Goal: Task Accomplishment & Management: Manage account settings

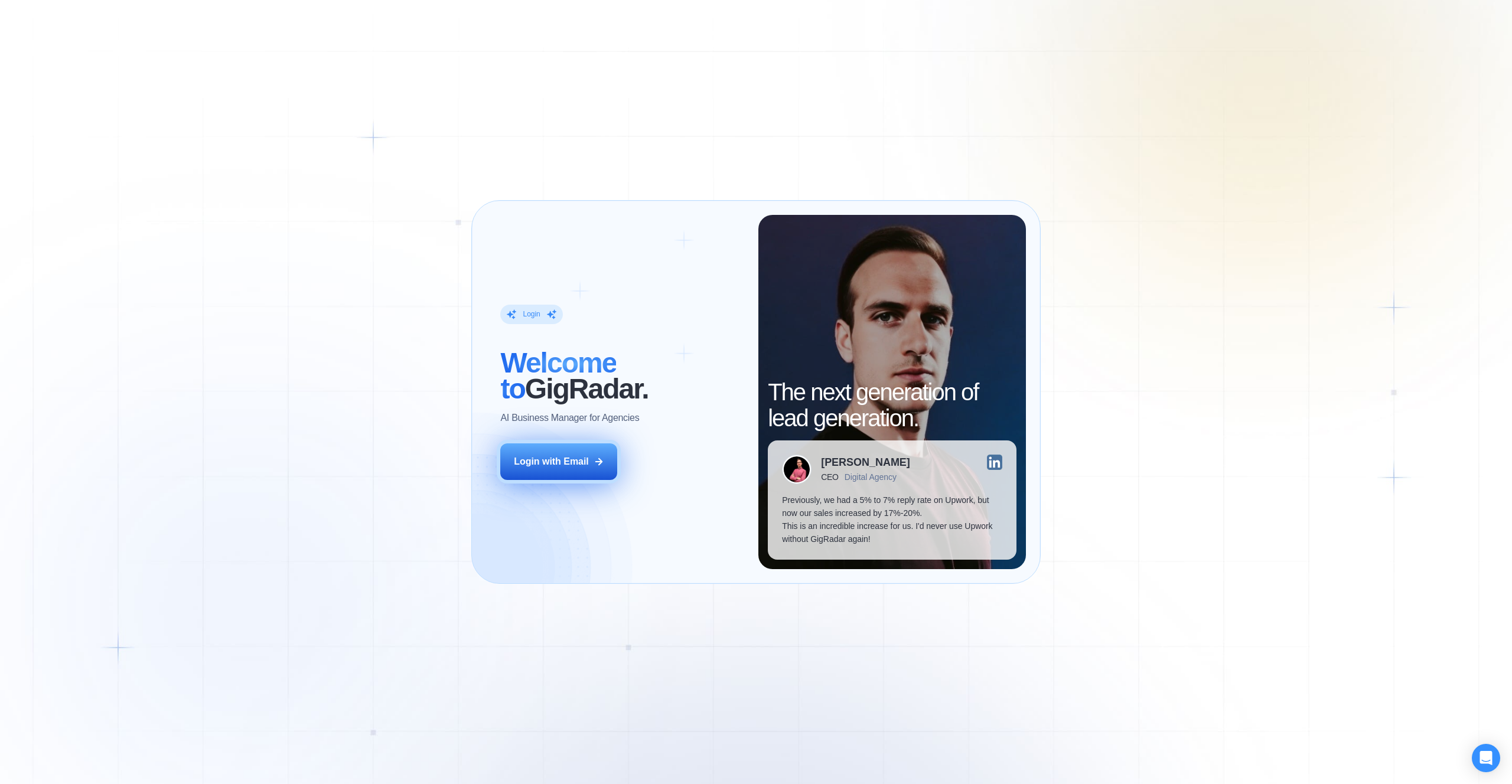
click at [594, 465] on icon at bounding box center [599, 461] width 11 height 11
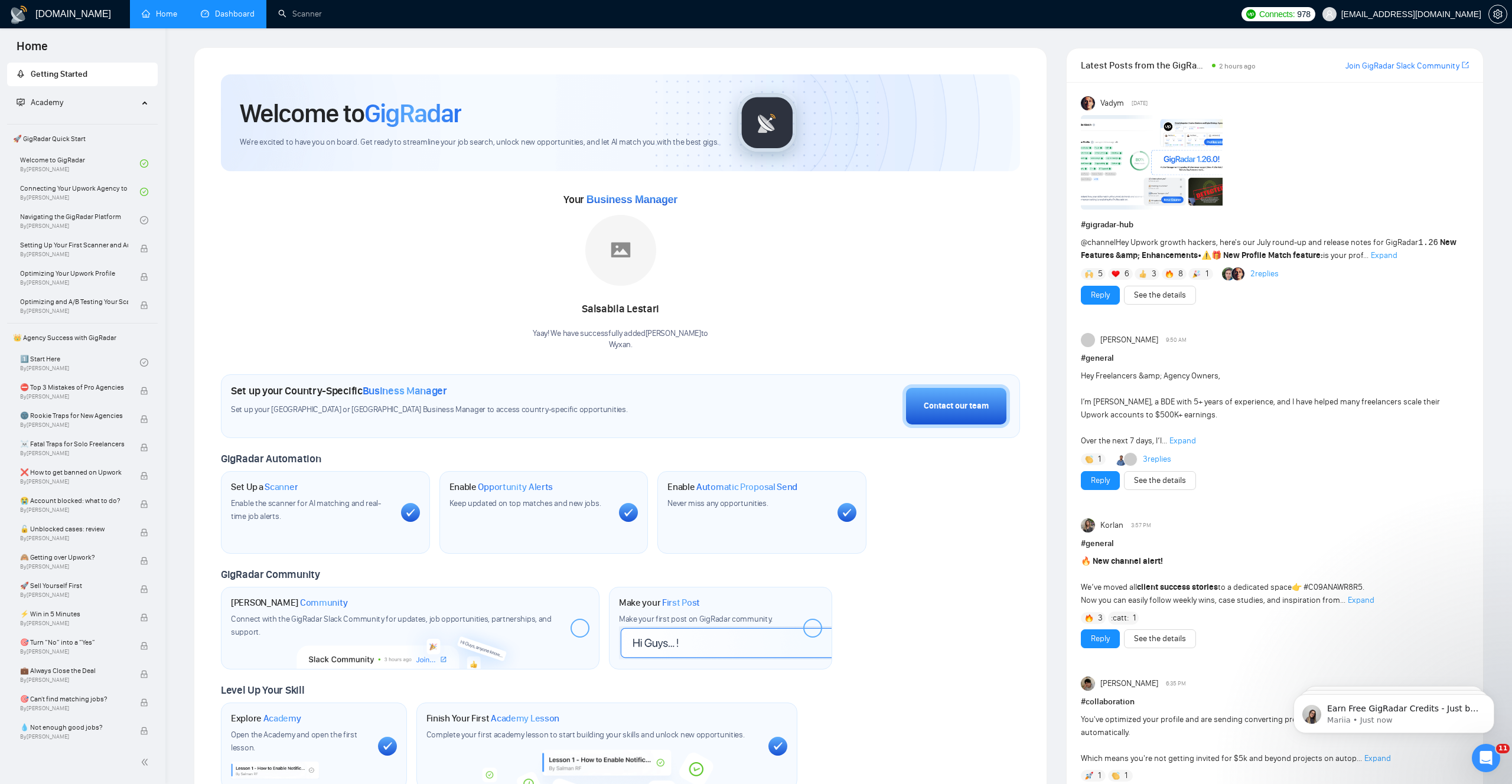
click at [234, 18] on link "Dashboard" at bounding box center [227, 14] width 54 height 10
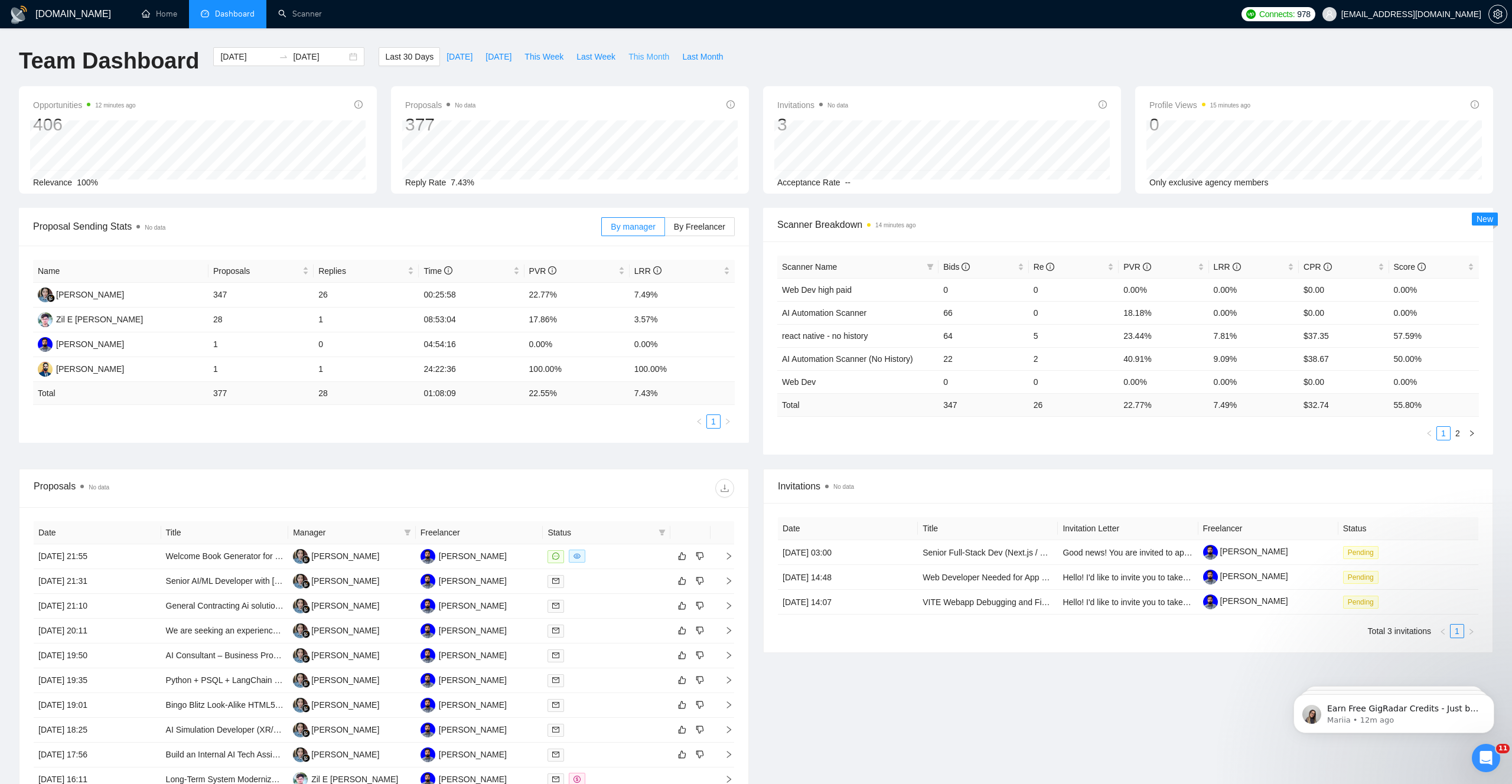
click at [662, 56] on span "This Month" at bounding box center [649, 56] width 40 height 13
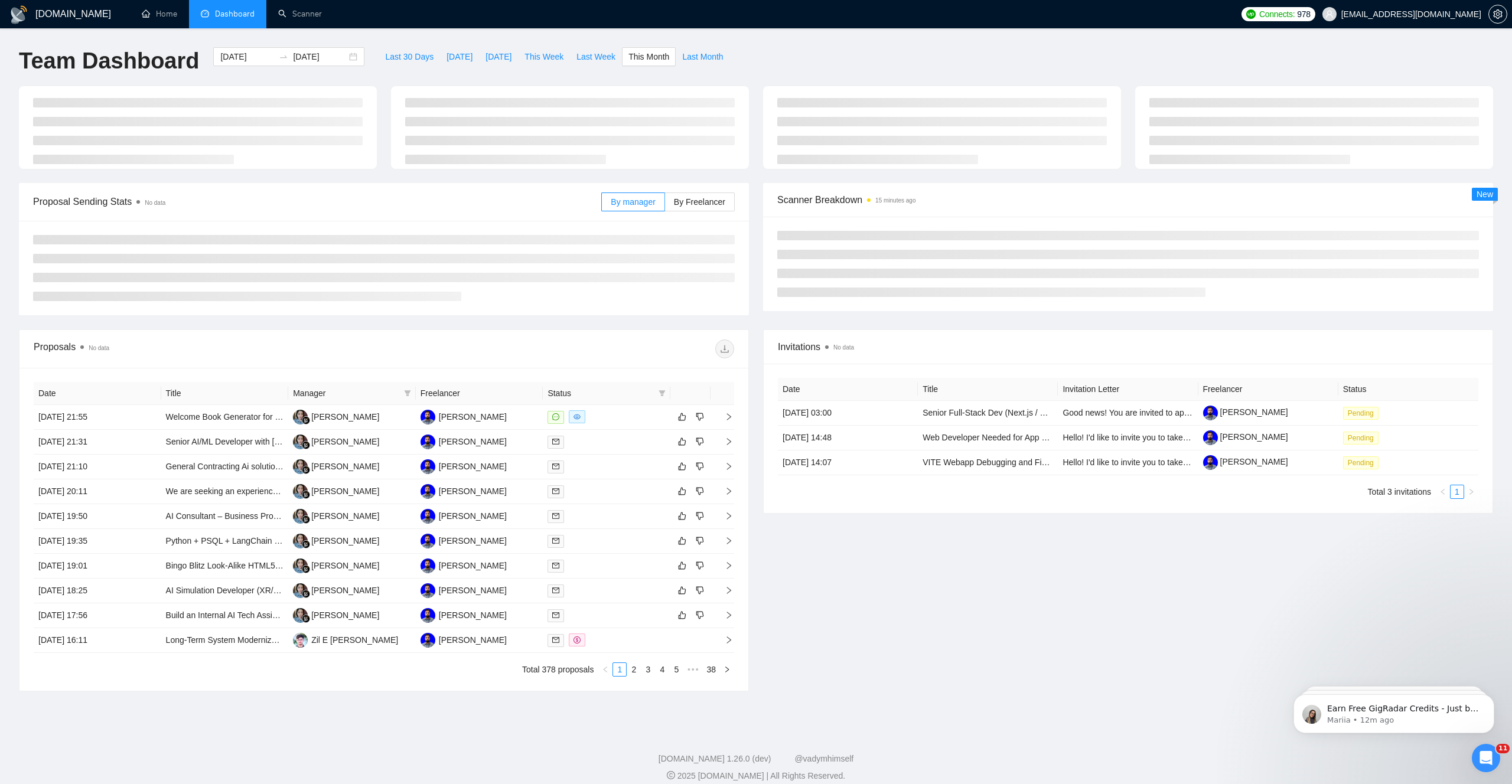
type input "2025-08-01"
type input "2025-08-31"
